Goal: Task Accomplishment & Management: Complete application form

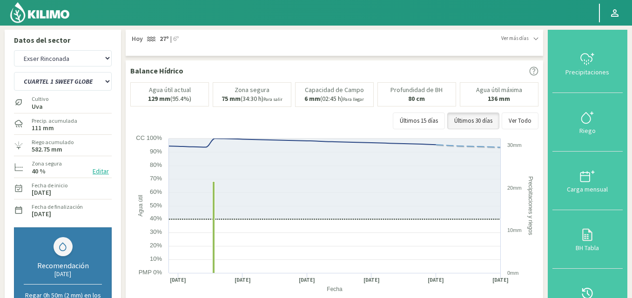
select select "1: Object"
click at [590, 69] on div "Precipitaciones" at bounding box center [587, 72] width 65 height 7
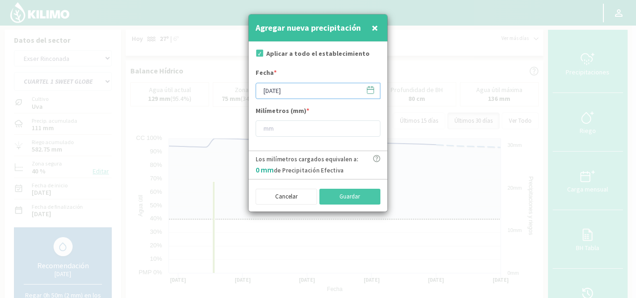
click at [298, 91] on input "[DATE]" at bounding box center [318, 91] width 125 height 16
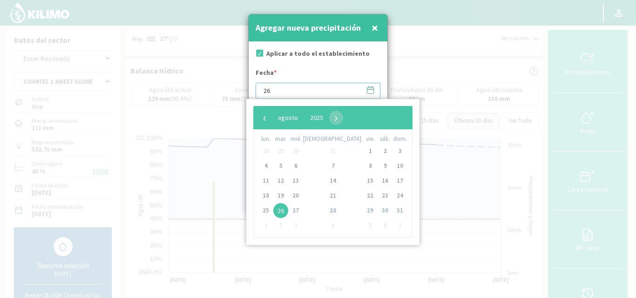
type input "2"
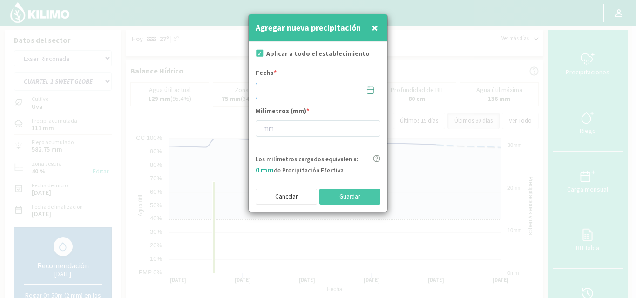
click at [326, 91] on input at bounding box center [318, 91] width 125 height 16
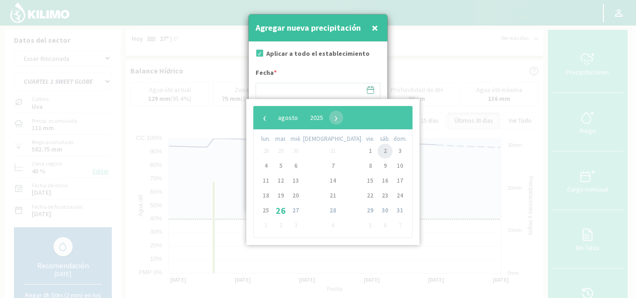
click at [378, 151] on span "2" at bounding box center [385, 151] width 15 height 15
type input "[DATE]"
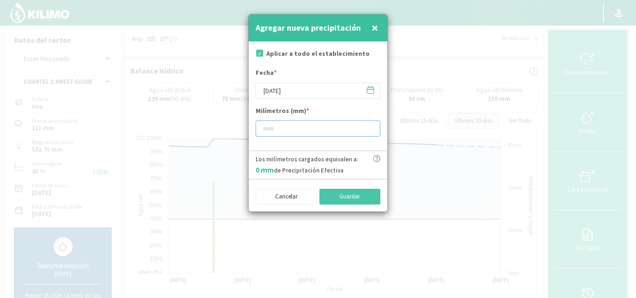
click at [277, 131] on input "number" at bounding box center [318, 129] width 125 height 16
type input "2"
type input "2.6"
click at [358, 196] on button "Guardar" at bounding box center [349, 197] width 61 height 16
type input "[DATE]"
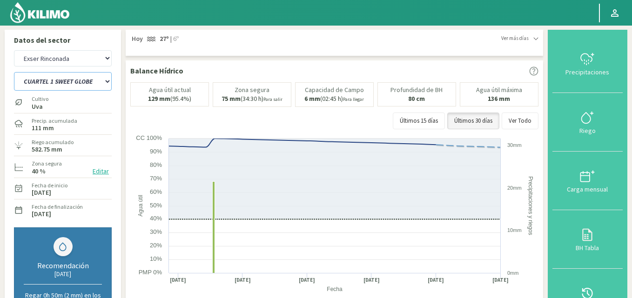
click at [92, 80] on select "CUARTEL 1 SWEET GLOBE CUARTEL 1 TANGO CUARTEL 2 TANGO CUARTEL 2 TIMPSON CUARTEL…" at bounding box center [63, 81] width 98 height 19
click at [586, 67] on svg-icon at bounding box center [587, 64] width 15 height 8
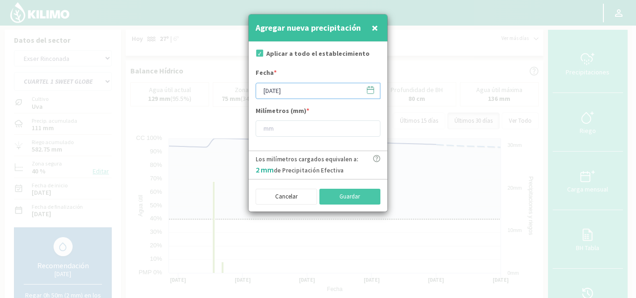
click at [290, 90] on input "[DATE]" at bounding box center [318, 91] width 125 height 16
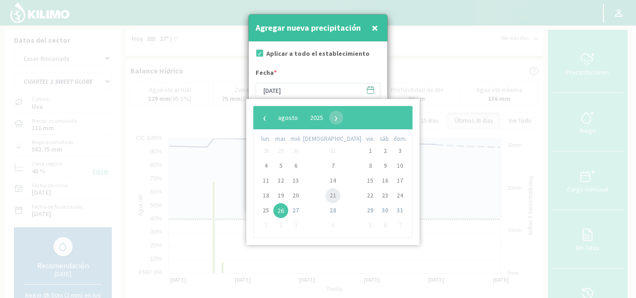
click at [325, 198] on span "21" at bounding box center [332, 196] width 15 height 15
type input "[DATE]"
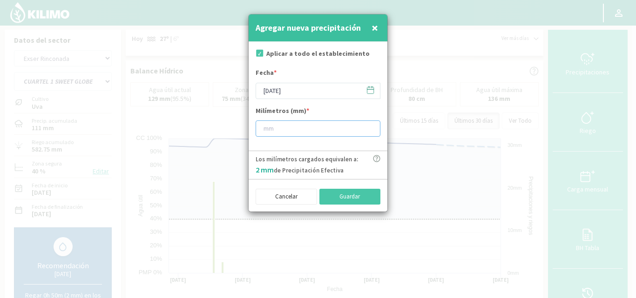
click at [278, 124] on input "number" at bounding box center [318, 129] width 125 height 16
type input "18"
click at [368, 131] on input "18" at bounding box center [318, 129] width 125 height 16
click at [368, 131] on input "17" at bounding box center [318, 129] width 125 height 16
click at [368, 131] on input "16" at bounding box center [318, 129] width 125 height 16
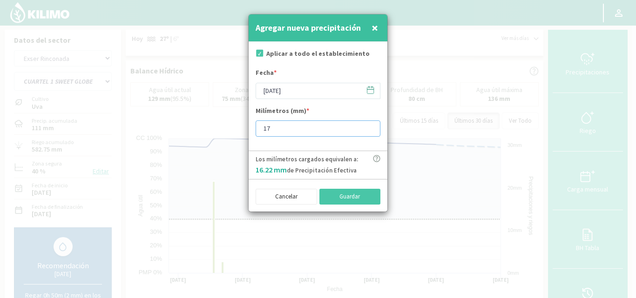
click at [368, 127] on input "17" at bounding box center [318, 129] width 125 height 16
click at [368, 127] on input "18" at bounding box center [318, 129] width 125 height 16
click at [368, 127] on input "19" at bounding box center [318, 129] width 125 height 16
type input "18"
click at [369, 131] on input "18" at bounding box center [318, 129] width 125 height 16
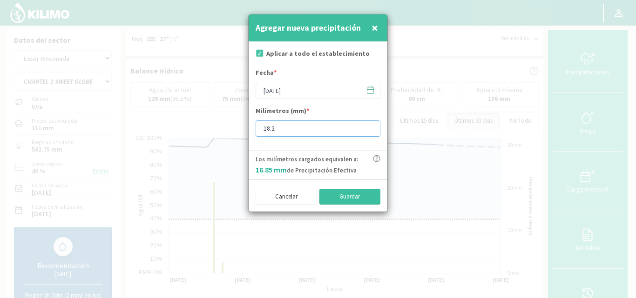
type input "18.2"
click at [372, 197] on button "Guardar" at bounding box center [349, 197] width 61 height 16
type input "[DATE]"
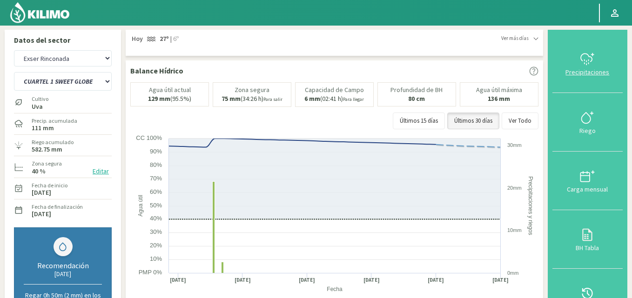
click at [594, 67] on svg-icon at bounding box center [587, 64] width 15 height 8
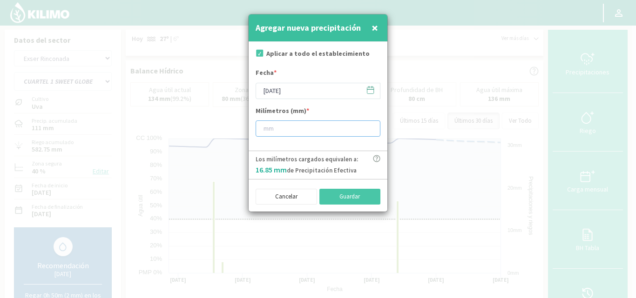
click at [265, 129] on input "number" at bounding box center [318, 129] width 125 height 16
click at [300, 89] on input "[DATE]" at bounding box center [318, 91] width 125 height 16
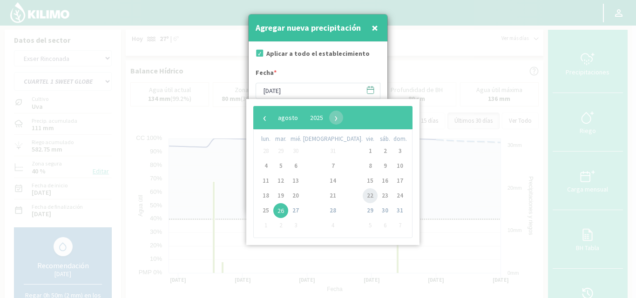
click at [363, 194] on span "22" at bounding box center [370, 196] width 15 height 15
type input "[DATE]"
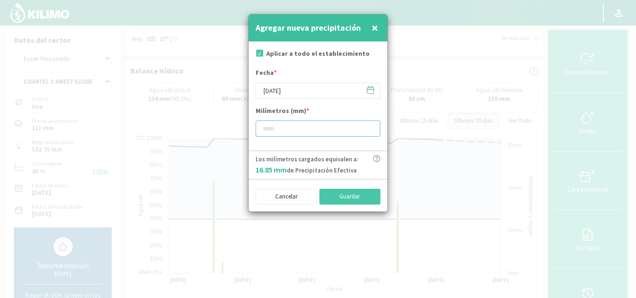
click at [272, 127] on input "number" at bounding box center [318, 129] width 125 height 16
type input "22"
type input "22.6"
click at [356, 186] on div "Cancelar Guardar" at bounding box center [318, 195] width 139 height 33
click at [359, 195] on button "Guardar" at bounding box center [349, 197] width 61 height 16
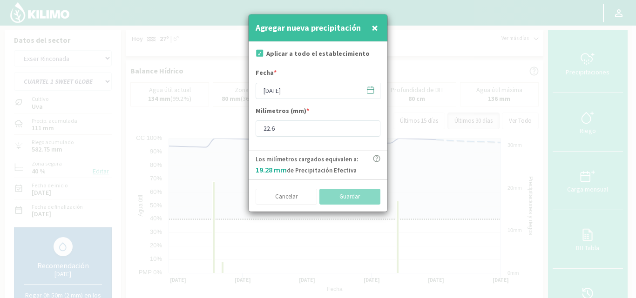
type input "[DATE]"
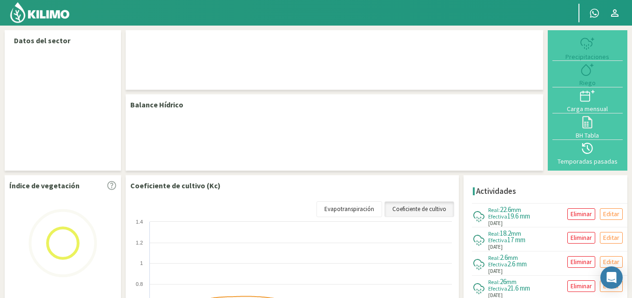
scroll to position [0, 0]
select select "1: Object"
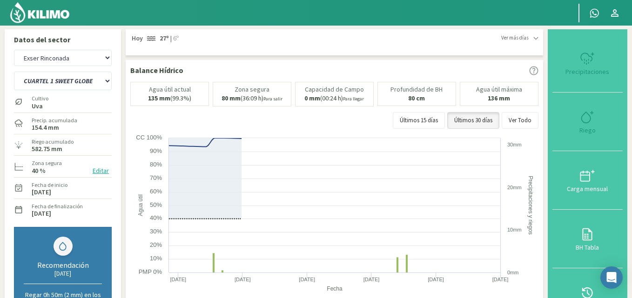
scroll to position [0, 0]
